Goal: Information Seeking & Learning: Learn about a topic

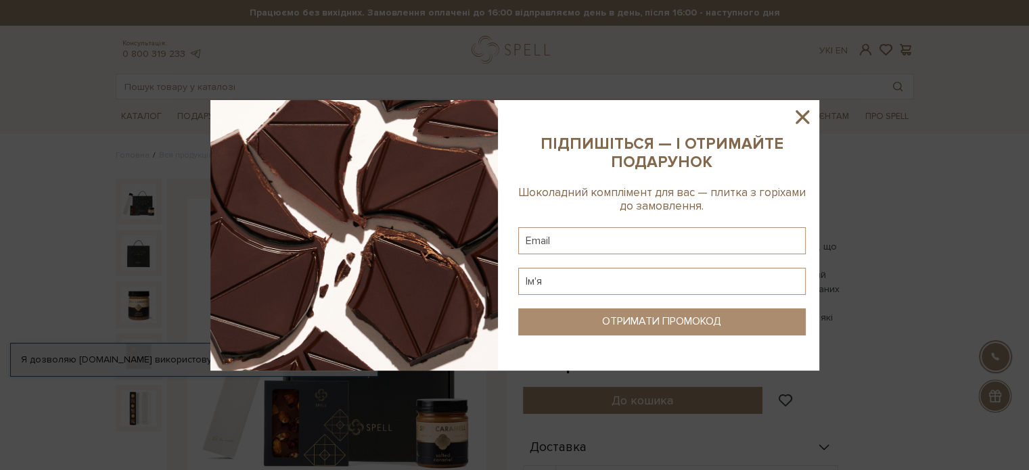
click at [806, 115] on icon at bounding box center [802, 117] width 23 height 23
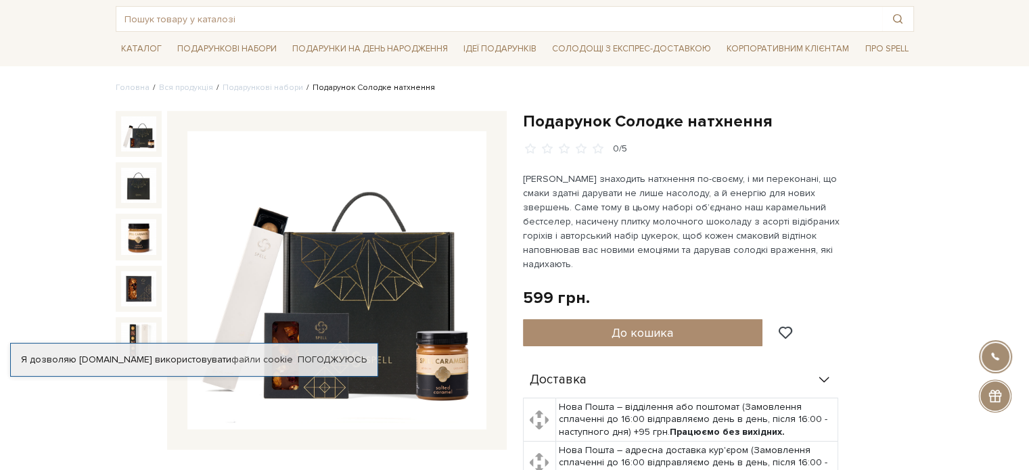
scroll to position [135, 0]
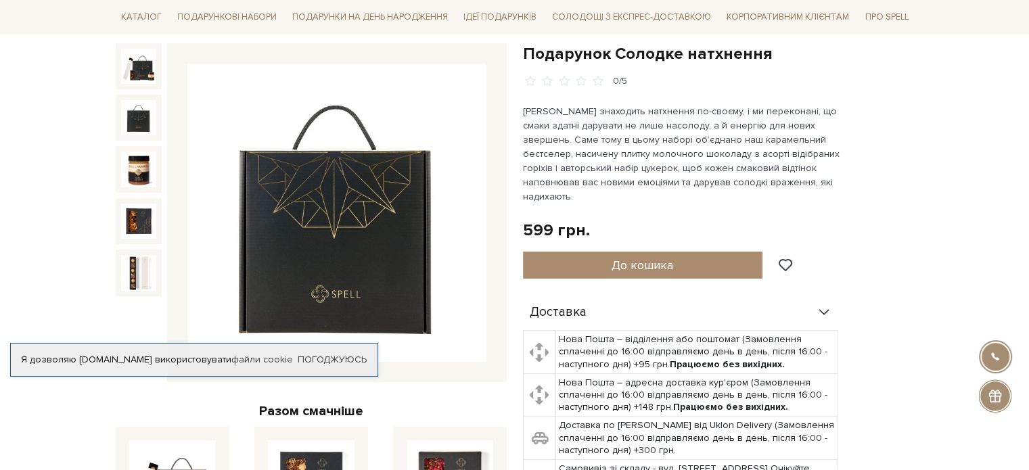
click at [152, 125] on img at bounding box center [138, 117] width 35 height 35
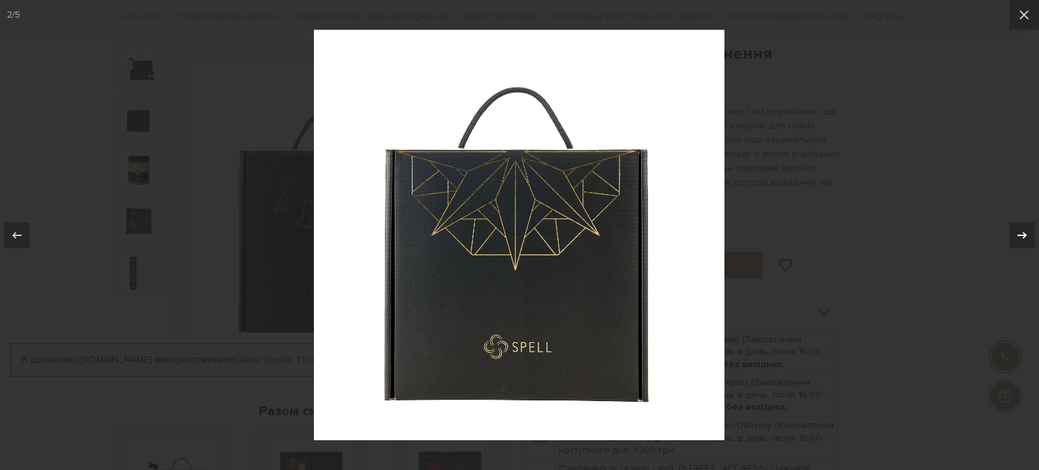
click at [1021, 234] on icon at bounding box center [1022, 235] width 16 height 16
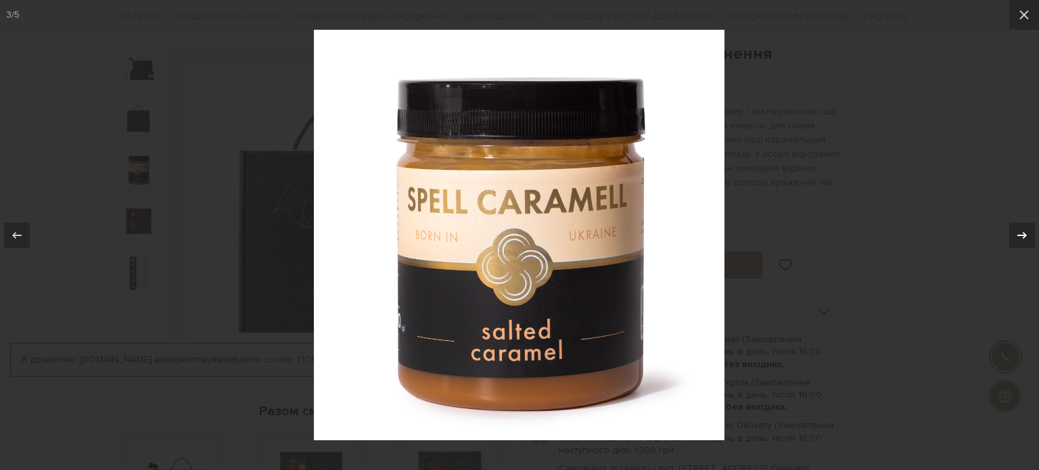
click at [1021, 234] on icon at bounding box center [1022, 235] width 16 height 16
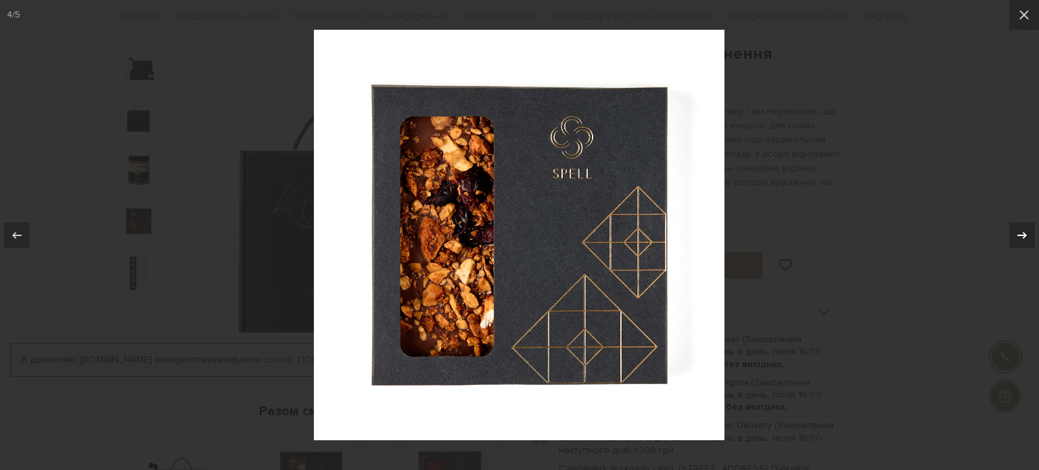
click at [1021, 234] on icon at bounding box center [1022, 235] width 16 height 16
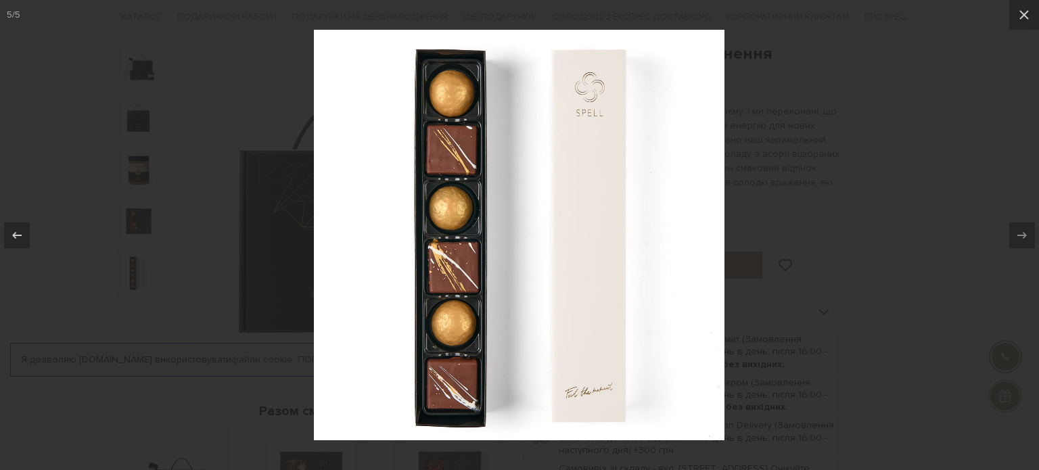
click at [947, 139] on div at bounding box center [519, 235] width 1039 height 470
